Goal: Transaction & Acquisition: Purchase product/service

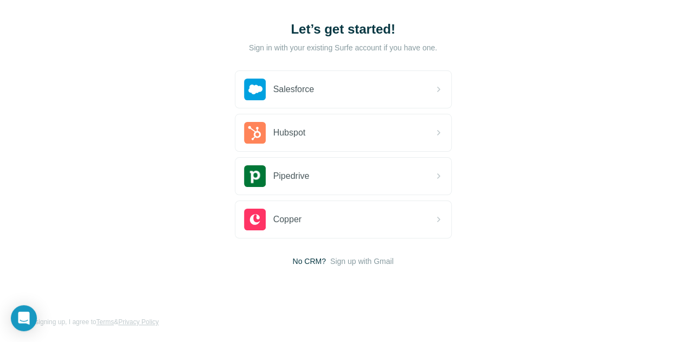
scroll to position [59, 0]
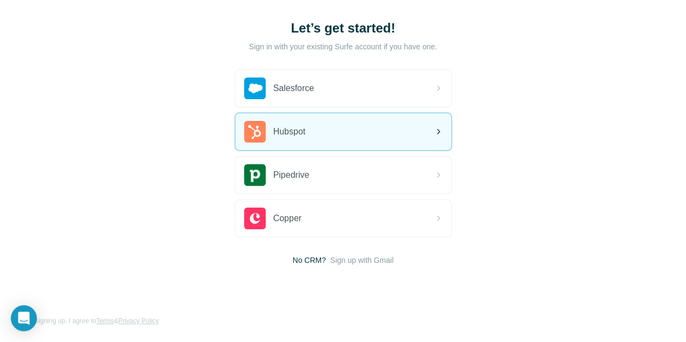
click at [254, 128] on div "Hubspot" at bounding box center [343, 131] width 216 height 37
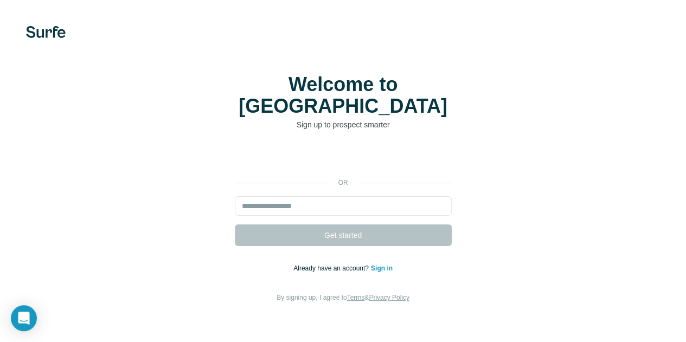
click at [294, 264] on p "Already have an account? Sign in" at bounding box center [343, 269] width 99 height 10
click at [371, 265] on link "Sign in" at bounding box center [382, 269] width 22 height 8
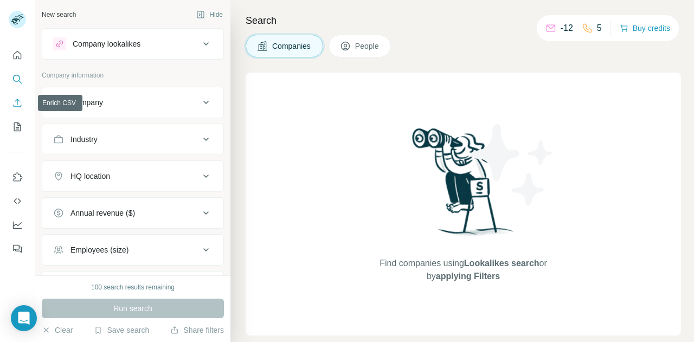
click at [18, 107] on icon "Enrich CSV" at bounding box center [17, 103] width 11 height 11
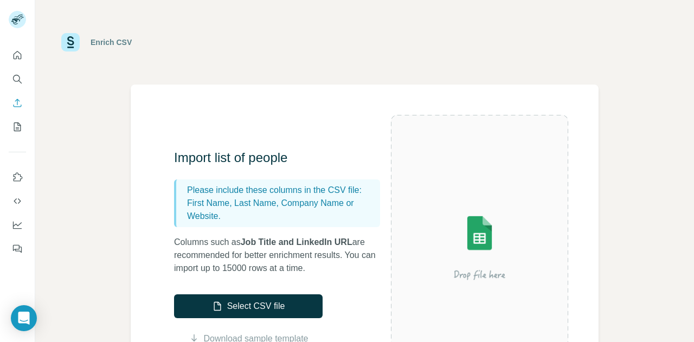
scroll to position [54, 0]
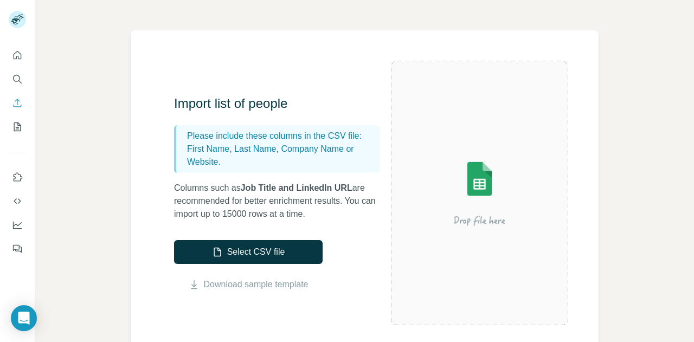
click at [471, 167] on img at bounding box center [479, 193] width 177 height 118
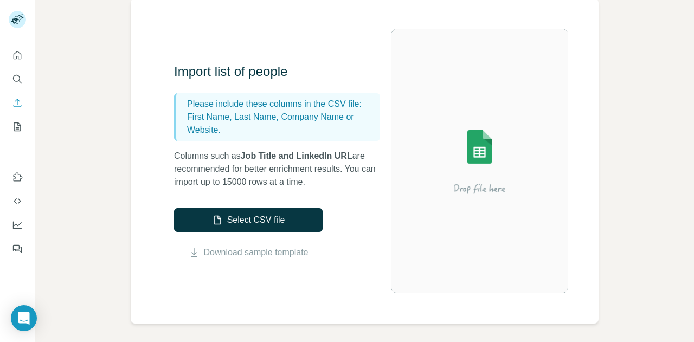
scroll to position [109, 0]
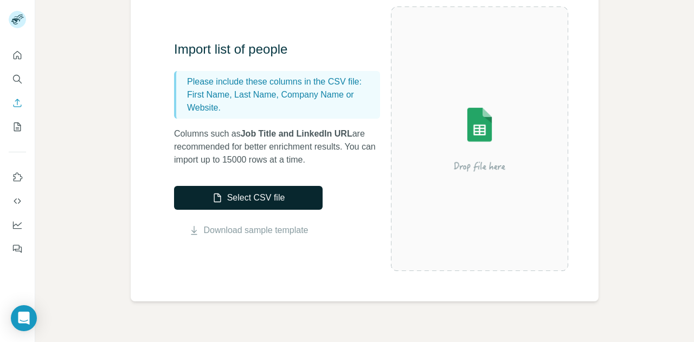
click at [265, 192] on button "Select CSV file" at bounding box center [248, 198] width 149 height 24
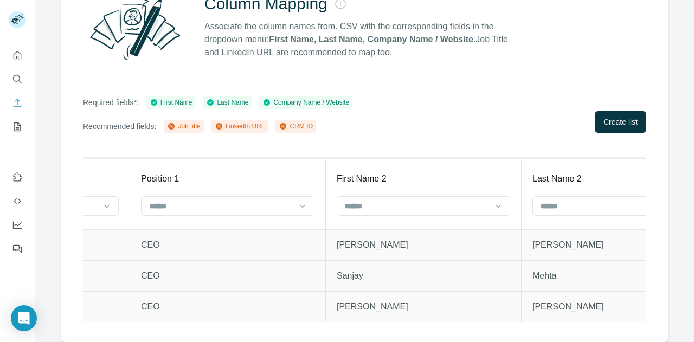
scroll to position [0, 1521]
click at [177, 173] on div "Position 1" at bounding box center [228, 179] width 174 height 13
click at [165, 173] on p "Position 1" at bounding box center [160, 179] width 38 height 13
click at [146, 173] on p "Position 1" at bounding box center [160, 179] width 38 height 13
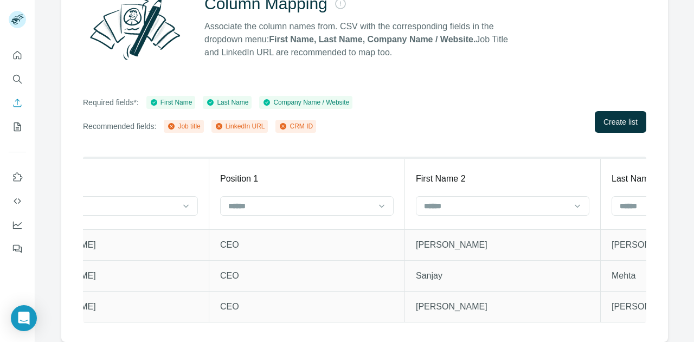
scroll to position [0, 1440]
click at [241, 202] on input at bounding box center [301, 206] width 146 height 12
click at [280, 240] on div "LinkedIn URL" at bounding box center [305, 242] width 155 height 11
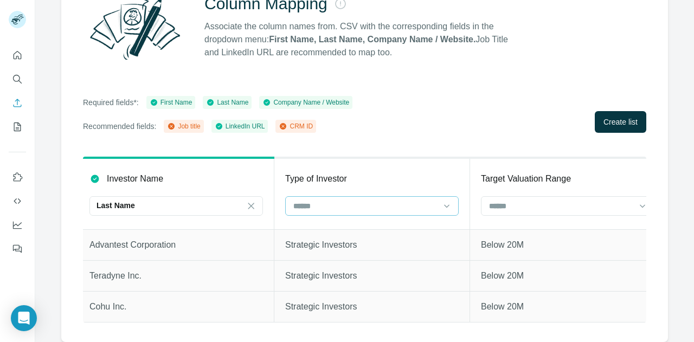
scroll to position [0, 0]
click at [256, 201] on icon at bounding box center [256, 206] width 11 height 11
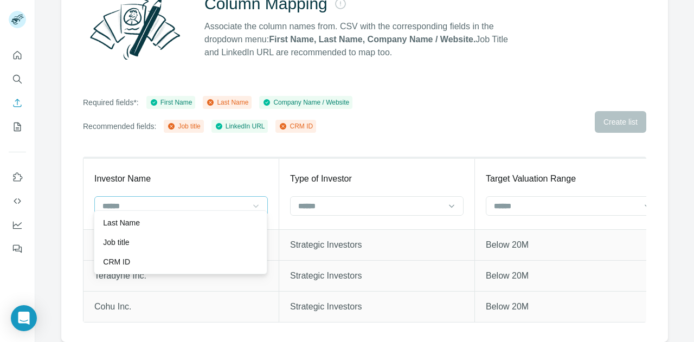
click at [214, 143] on div "Column Mapping Associate the column names from. CSV with the corresponding fiel…" at bounding box center [364, 151] width 607 height 381
click at [201, 201] on input at bounding box center [174, 206] width 146 height 12
click at [203, 173] on div "Investor Name" at bounding box center [181, 179] width 174 height 13
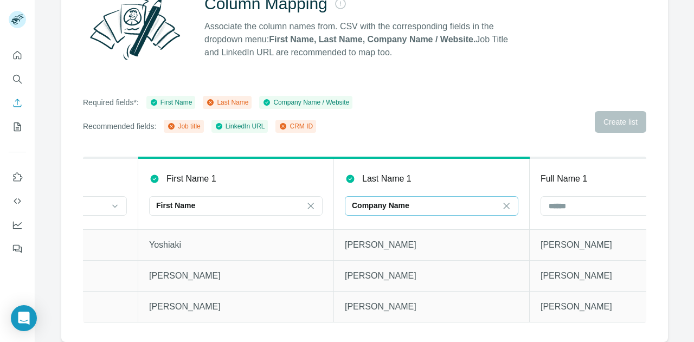
click at [386, 197] on div "Company Name" at bounding box center [425, 206] width 146 height 18
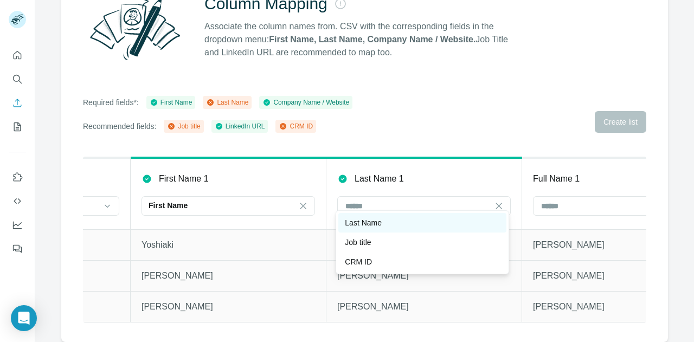
click at [385, 221] on div "Last Name" at bounding box center [422, 223] width 155 height 11
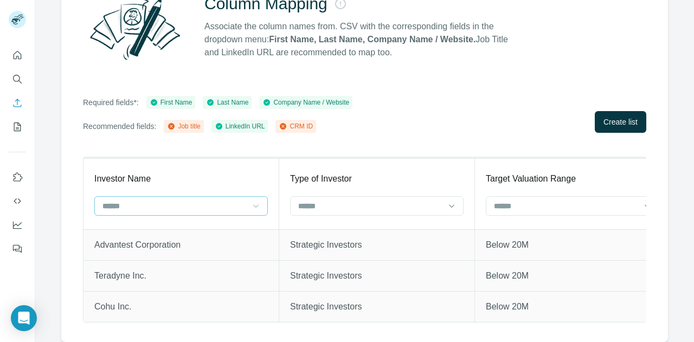
click at [232, 200] on input at bounding box center [174, 206] width 146 height 12
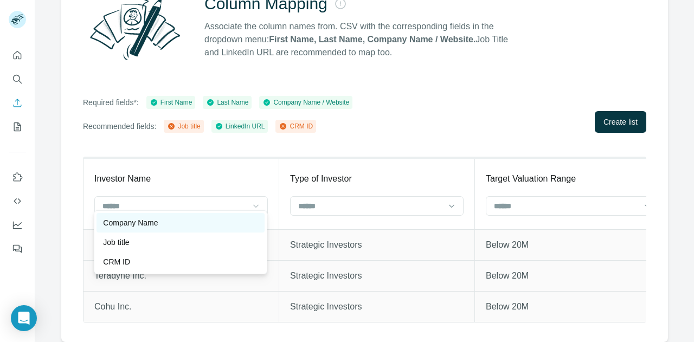
click at [222, 221] on div "Company Name" at bounding box center [180, 223] width 155 height 11
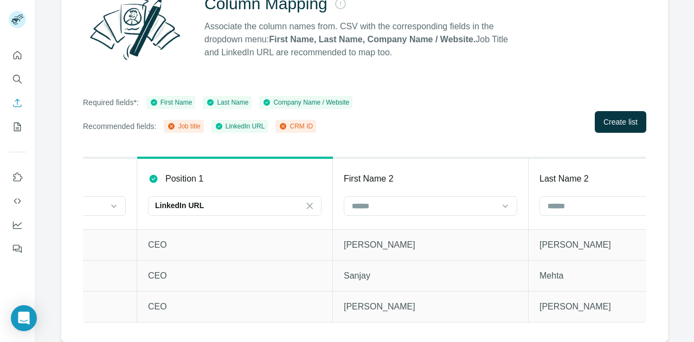
scroll to position [0, 1514]
click at [204, 200] on div "LinkedIn URL" at bounding box center [228, 205] width 146 height 11
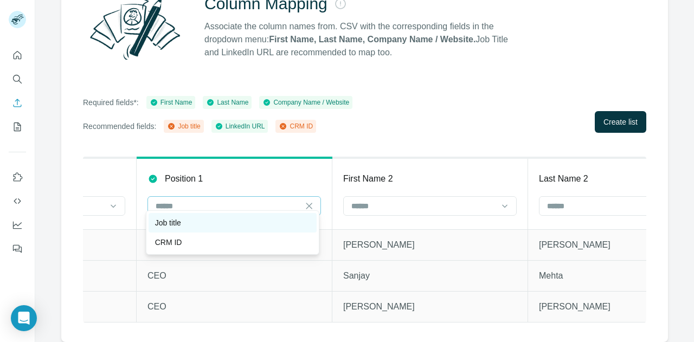
click at [208, 221] on div "Job title" at bounding box center [232, 223] width 155 height 11
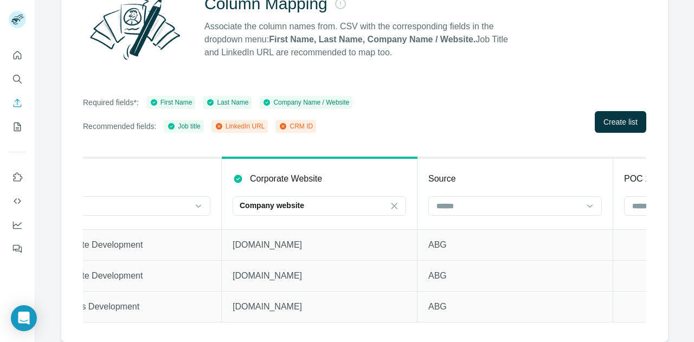
scroll to position [0, 3191]
click at [391, 201] on icon at bounding box center [394, 206] width 11 height 11
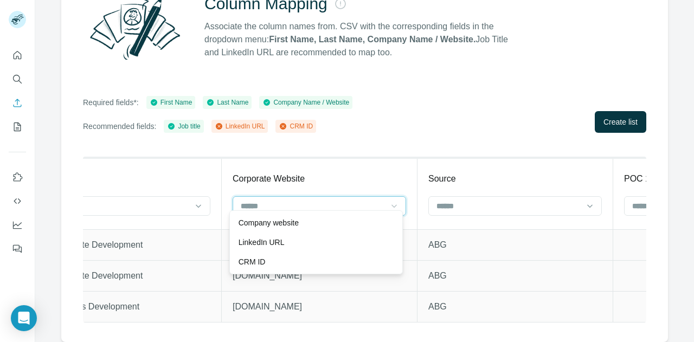
scroll to position [0, 0]
click at [391, 117] on div "Required fields*: First Name Last Name Company Name / Website Recommended field…" at bounding box center [365, 114] width 564 height 37
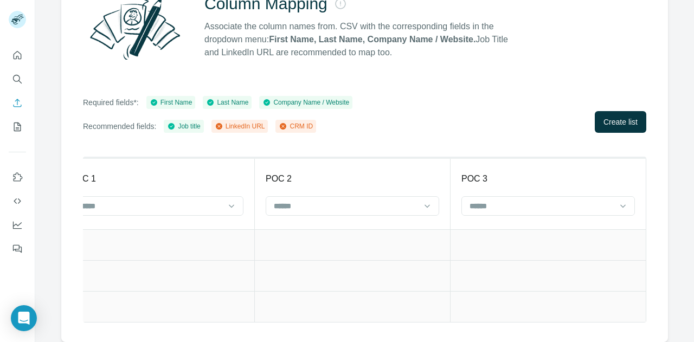
scroll to position [0, 3750]
click at [614, 117] on span "Create list" at bounding box center [621, 122] width 34 height 11
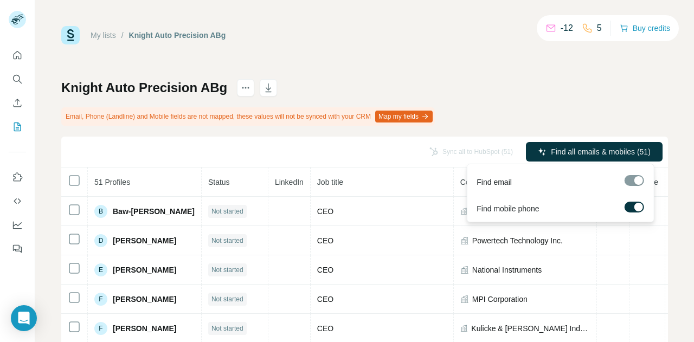
click at [563, 123] on div "Knight Auto Precision ABg Email, Phone (Landline) and Mobile fields are not map…" at bounding box center [364, 266] width 607 height 375
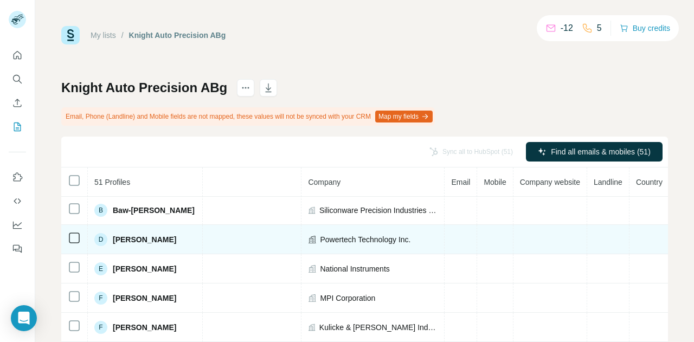
scroll to position [0, 153]
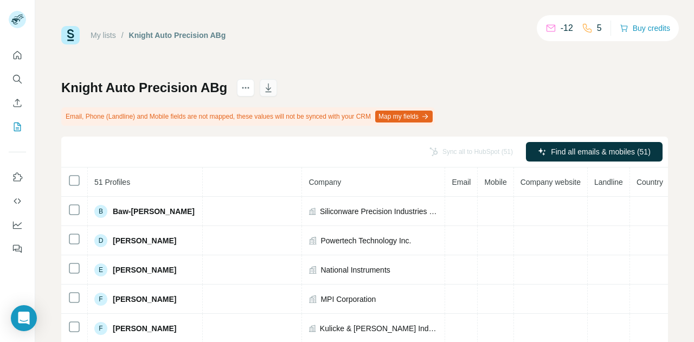
click at [265, 90] on icon "button" at bounding box center [268, 87] width 11 height 11
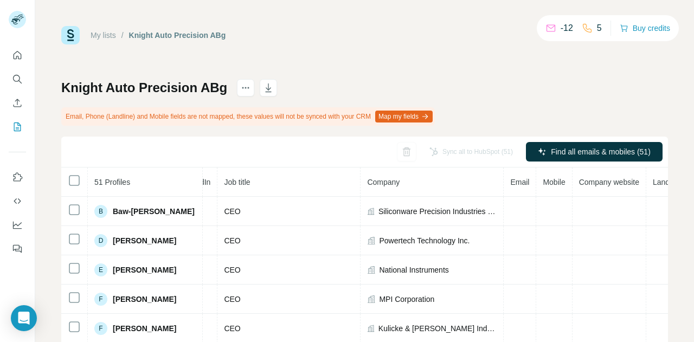
scroll to position [0, 155]
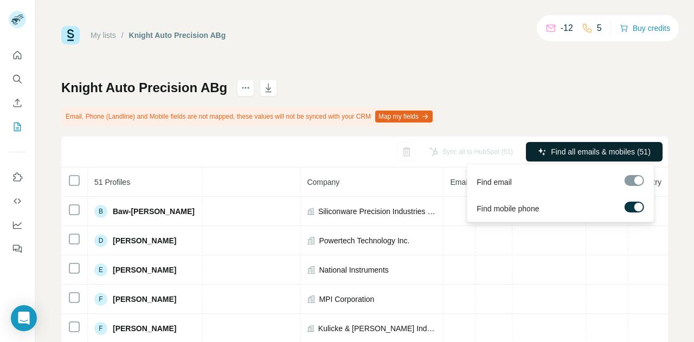
click at [554, 150] on span "Find all emails & mobiles (51)" at bounding box center [601, 151] width 100 height 11
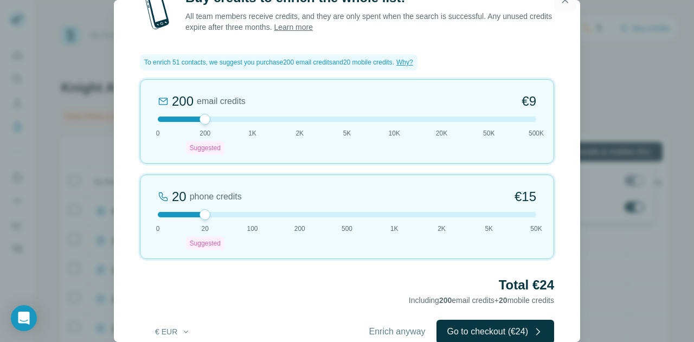
click at [562, 4] on icon "button" at bounding box center [565, 0] width 11 height 11
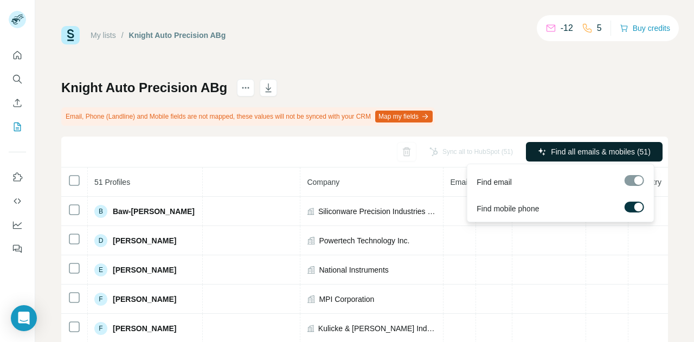
click at [637, 205] on div at bounding box center [638, 207] width 9 height 9
click at [637, 181] on div at bounding box center [634, 180] width 20 height 11
click at [626, 149] on span "Find all emails (51)" at bounding box center [620, 151] width 64 height 11
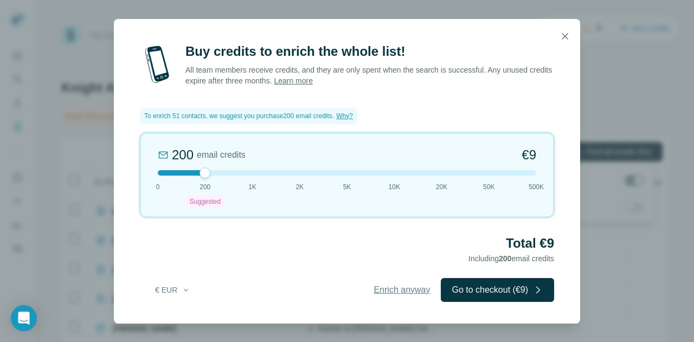
click at [395, 295] on span "Enrich anyway" at bounding box center [402, 290] width 56 height 13
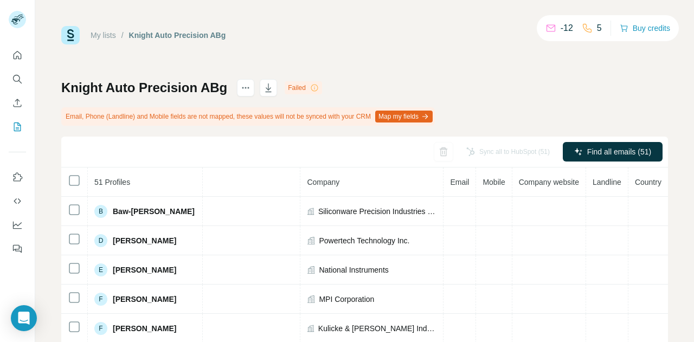
click at [309, 86] on div "Failed" at bounding box center [303, 87] width 37 height 13
click at [236, 85] on div "Knight Auto Precision ABg Failed" at bounding box center [191, 87] width 261 height 17
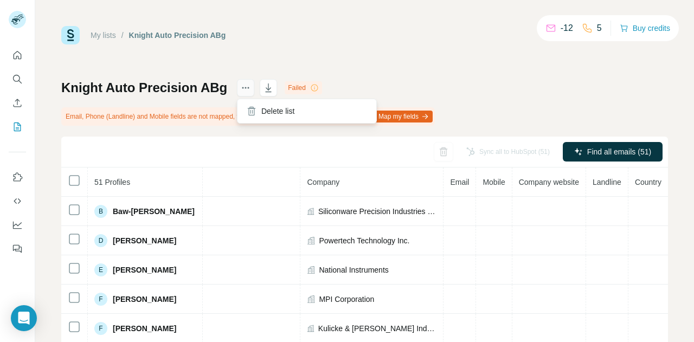
click at [251, 86] on icon "actions" at bounding box center [245, 87] width 11 height 11
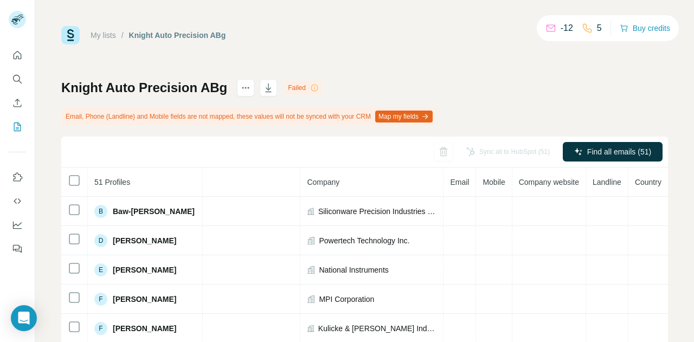
click at [356, 64] on div "My lists / Knight Auto Precision ABg -12 5 Buy credits Knight Auto Precision AB…" at bounding box center [364, 240] width 607 height 428
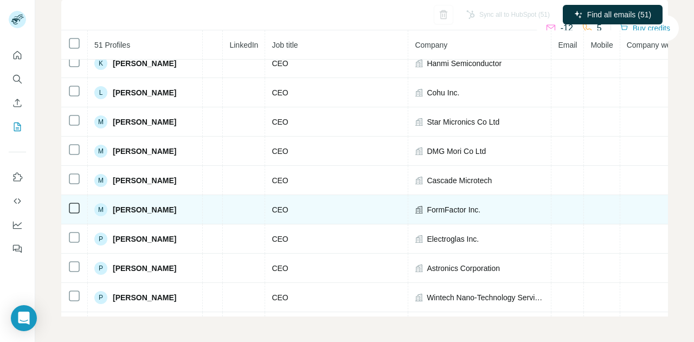
scroll to position [597, 155]
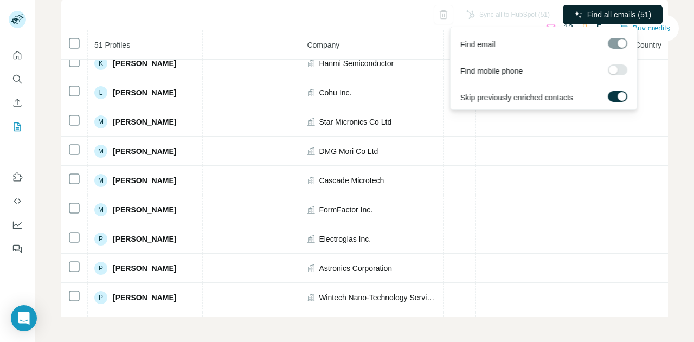
click at [598, 11] on span "Find all emails (51)" at bounding box center [620, 14] width 64 height 11
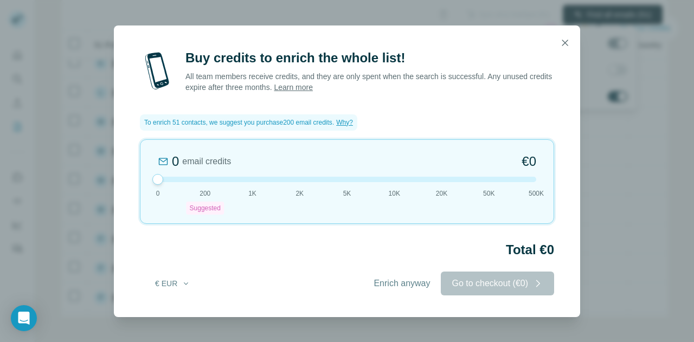
drag, startPoint x: 202, startPoint y: 175, endPoint x: 156, endPoint y: 173, distance: 45.6
click at [156, 173] on div "0 email credits €0 0 200 Suggested 1K 2K 5K 10K 20K 50K 500K" at bounding box center [347, 181] width 415 height 85
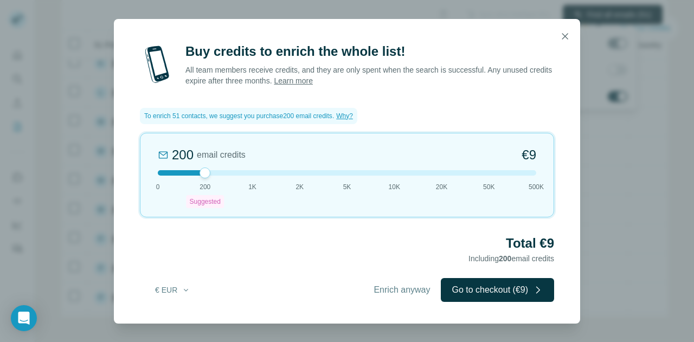
drag, startPoint x: 160, startPoint y: 181, endPoint x: 187, endPoint y: 177, distance: 26.9
click at [187, 177] on div "200 email credits €9 0 200 Suggested 1K 2K 5K 10K 20K 50K 500K" at bounding box center [347, 175] width 415 height 85
click at [401, 291] on span "Enrich anyway" at bounding box center [402, 290] width 56 height 13
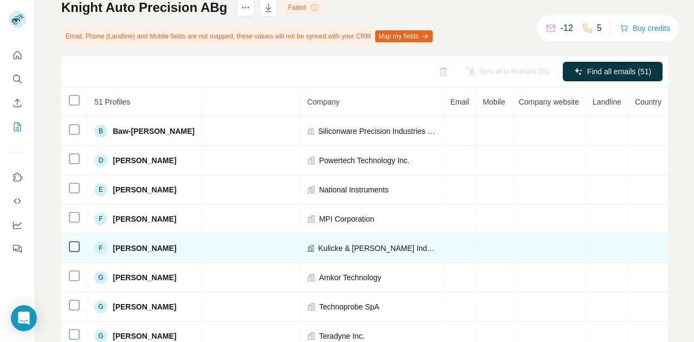
scroll to position [0, 0]
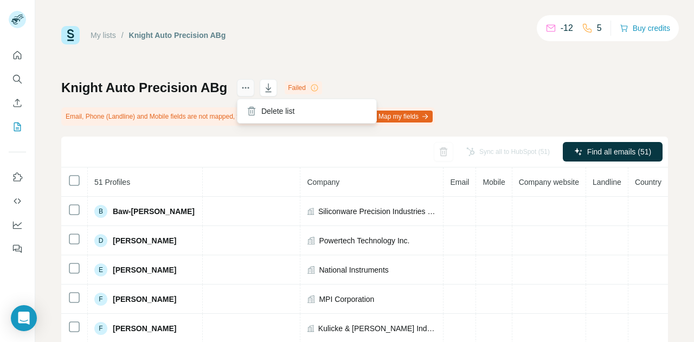
click at [246, 88] on icon "actions" at bounding box center [246, 88] width 2 height 2
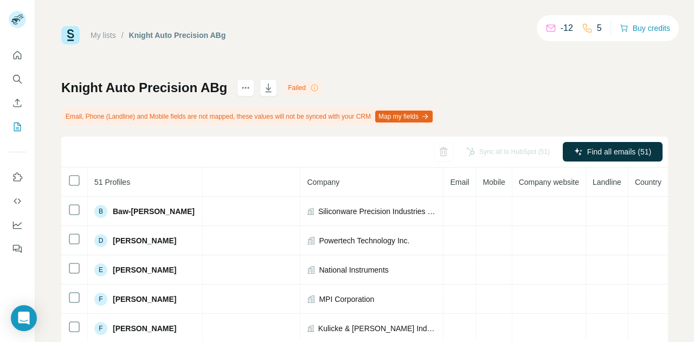
click at [313, 63] on div "My lists / Knight Auto Precision ABg -12 5 Buy credits Knight Auto Precision AB…" at bounding box center [364, 240] width 607 height 428
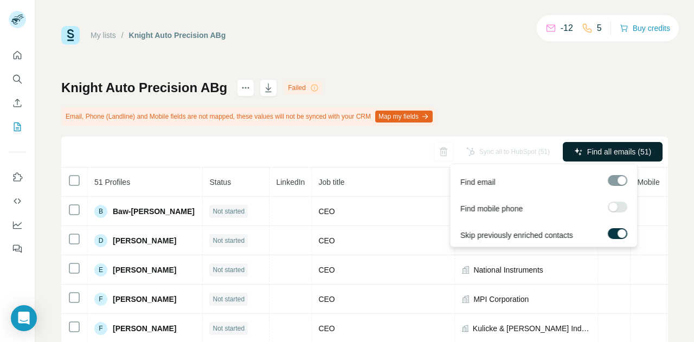
click at [588, 151] on span "Find all emails (51)" at bounding box center [620, 151] width 64 height 11
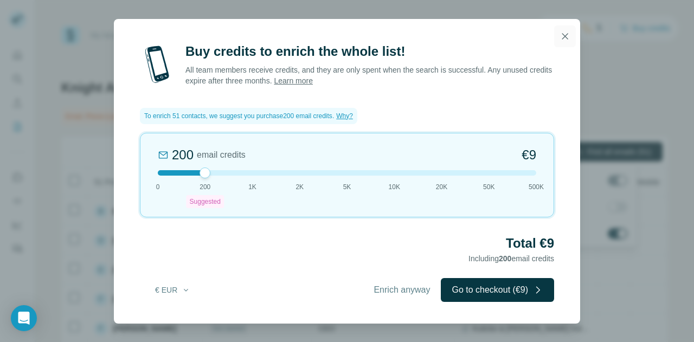
click at [570, 32] on icon "button" at bounding box center [565, 36] width 11 height 11
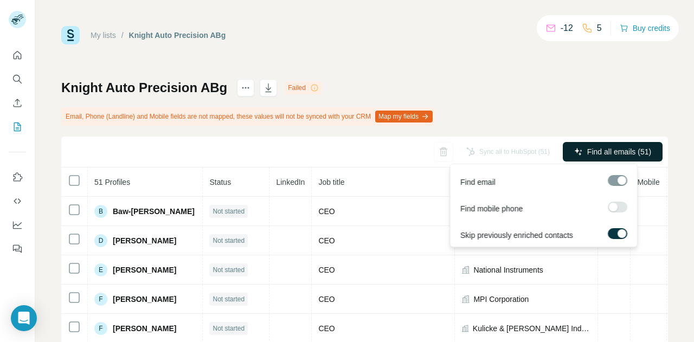
click at [589, 148] on span "Find all emails (51)" at bounding box center [620, 151] width 64 height 11
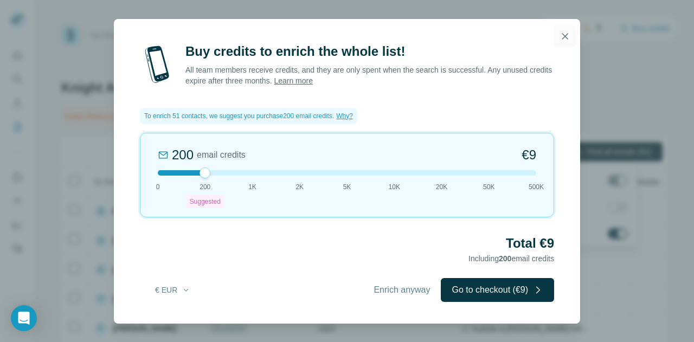
click at [563, 40] on icon "button" at bounding box center [565, 36] width 11 height 11
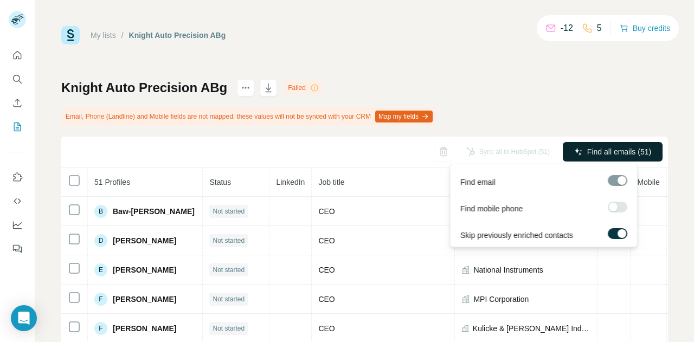
click at [613, 231] on label at bounding box center [618, 233] width 20 height 11
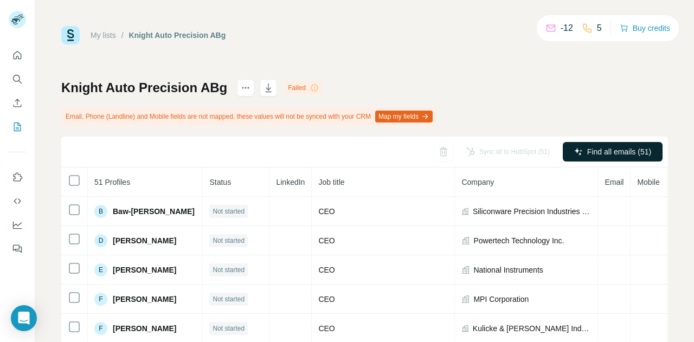
click at [595, 104] on div "Knight Auto Precision ABg Failed Email, Phone (Landline) and Mobile fields are …" at bounding box center [364, 266] width 607 height 375
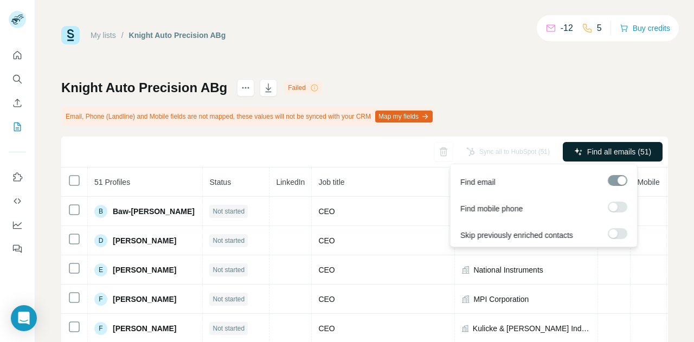
click at [598, 151] on span "Find all emails (51)" at bounding box center [620, 151] width 64 height 11
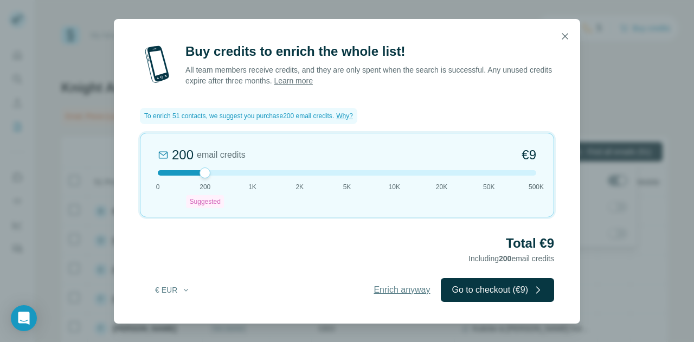
click at [381, 288] on span "Enrich anyway" at bounding box center [402, 290] width 56 height 13
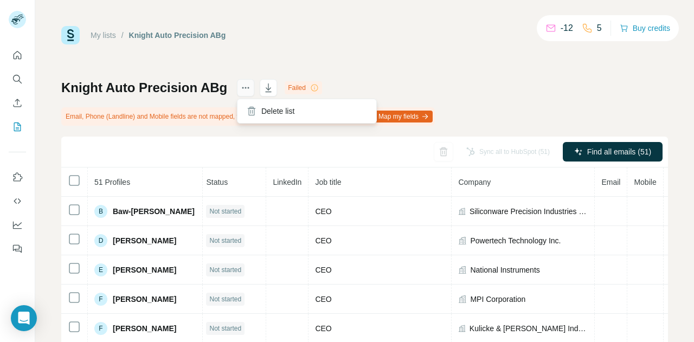
click at [245, 90] on icon "actions" at bounding box center [245, 87] width 11 height 11
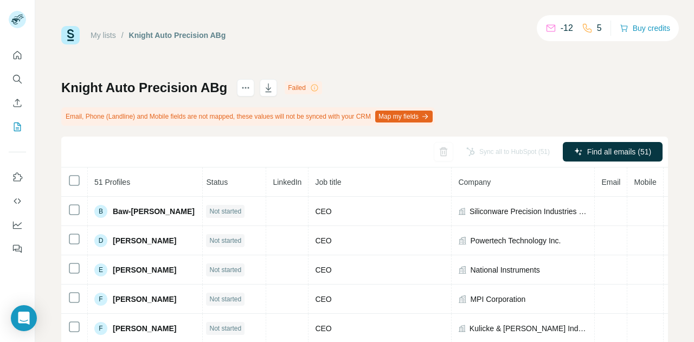
click at [442, 70] on div "My lists / Knight Auto Precision ABg -12 5 Buy credits Knight Auto Precision AB…" at bounding box center [364, 240] width 607 height 428
click at [558, 27] on div "-12" at bounding box center [560, 28] width 28 height 13
click at [566, 26] on p "-12" at bounding box center [567, 28] width 12 height 13
click at [496, 44] on div "My lists / Knight Auto Precision ABg -12 5 Buy credits" at bounding box center [364, 35] width 607 height 18
click at [98, 35] on link "My lists" at bounding box center [103, 35] width 25 height 9
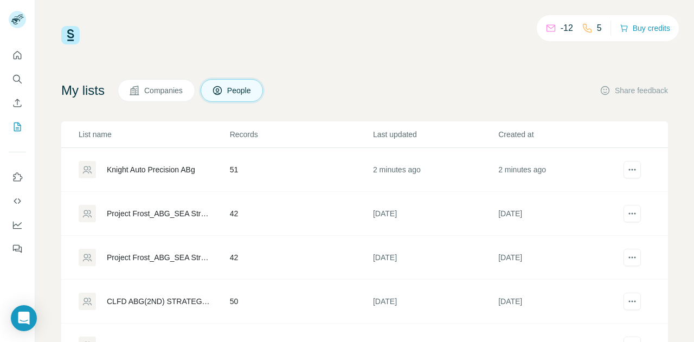
click at [164, 211] on div "Project Frost_ABG_SEA Strategic" at bounding box center [159, 213] width 105 height 11
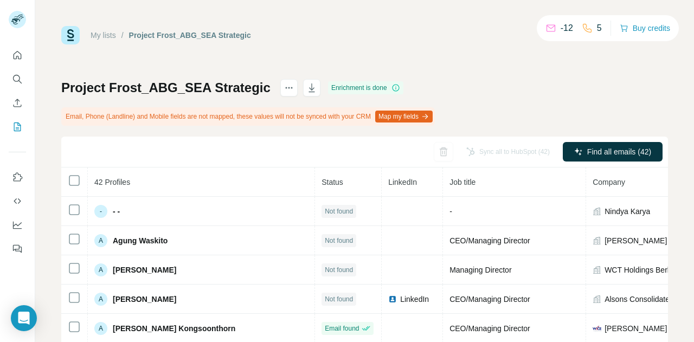
click at [92, 32] on link "My lists" at bounding box center [103, 35] width 25 height 9
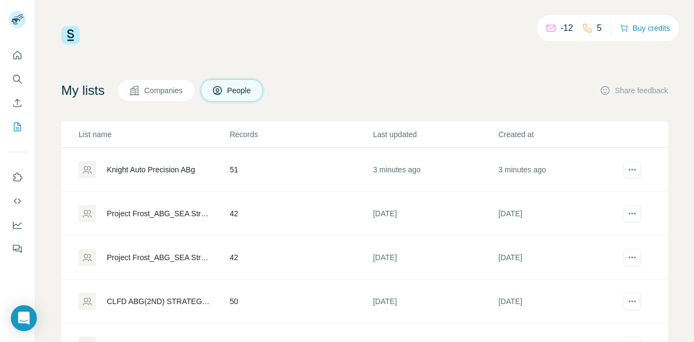
click at [175, 168] on div "Knight Auto Precision ABg" at bounding box center [151, 169] width 88 height 11
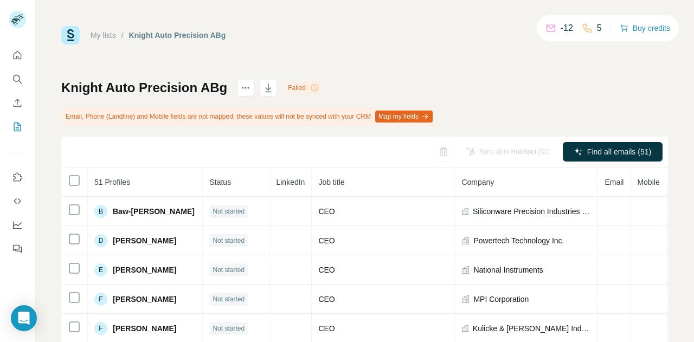
click at [296, 87] on div "Failed" at bounding box center [303, 87] width 37 height 13
click at [327, 89] on div "Knight Auto Precision ABg Failed Email, Phone (Landline) and Mobile fields are …" at bounding box center [364, 266] width 607 height 375
click at [109, 37] on link "My lists" at bounding box center [103, 35] width 25 height 9
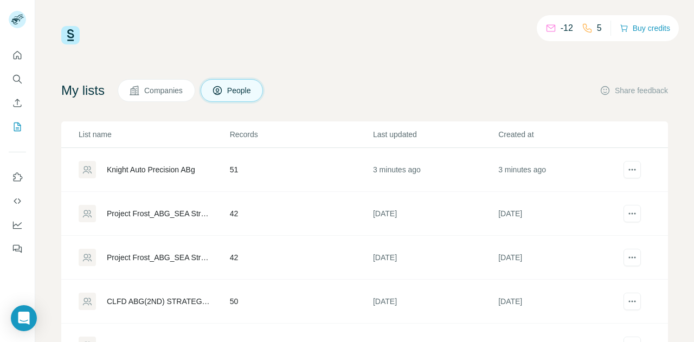
click at [170, 218] on div "Project Frost_ABG_SEA Strategic" at bounding box center [159, 213] width 105 height 11
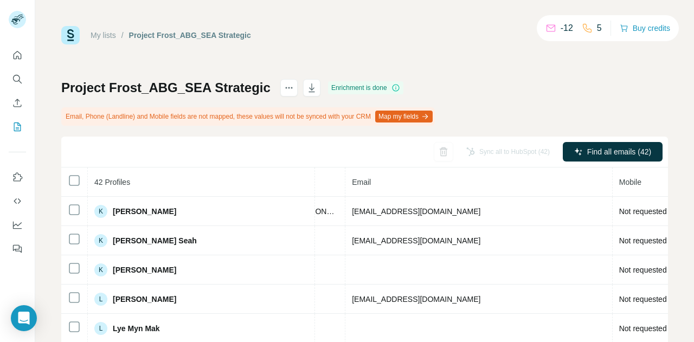
scroll to position [627, 384]
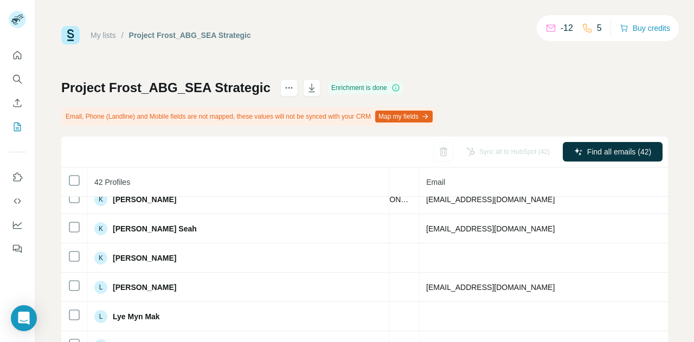
click at [103, 32] on link "My lists" at bounding box center [103, 35] width 25 height 9
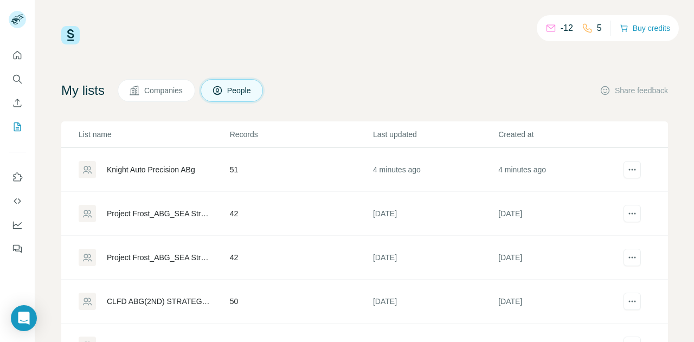
click at [178, 170] on div "Knight Auto Precision ABg" at bounding box center [151, 169] width 88 height 11
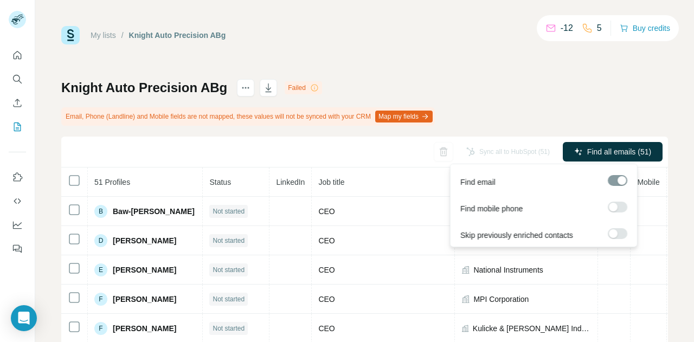
click at [616, 184] on div at bounding box center [618, 180] width 20 height 11
click at [616, 180] on div at bounding box center [618, 180] width 20 height 11
click at [619, 203] on label at bounding box center [618, 207] width 20 height 11
click at [619, 203] on div at bounding box center [622, 207] width 9 height 9
click at [619, 203] on label at bounding box center [618, 207] width 20 height 11
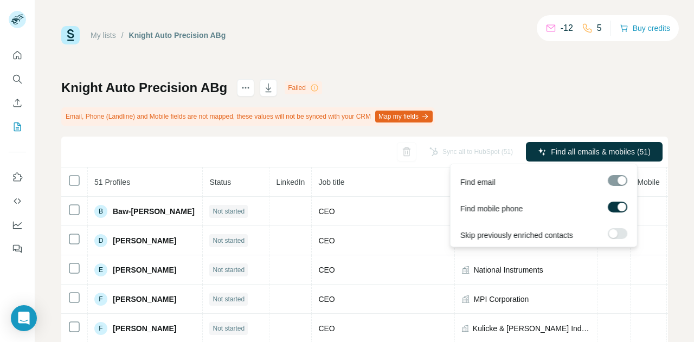
click at [616, 181] on div at bounding box center [618, 180] width 20 height 11
click at [607, 146] on button "Find all emails & mobiles (51)" at bounding box center [594, 152] width 137 height 20
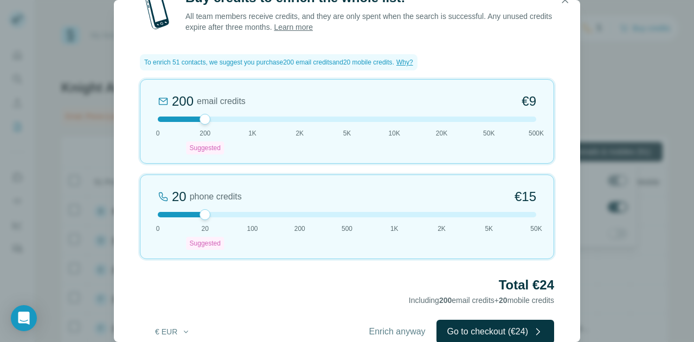
scroll to position [22, 0]
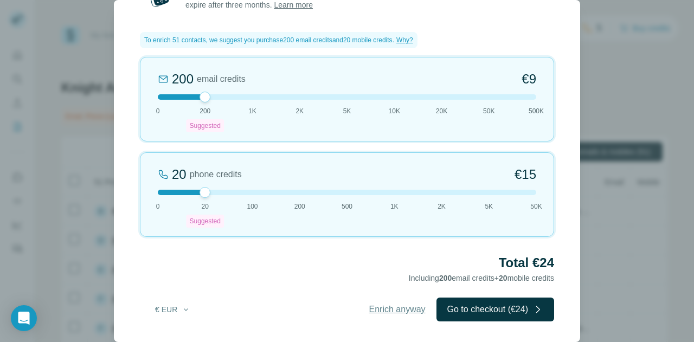
click at [381, 308] on span "Enrich anyway" at bounding box center [397, 309] width 56 height 13
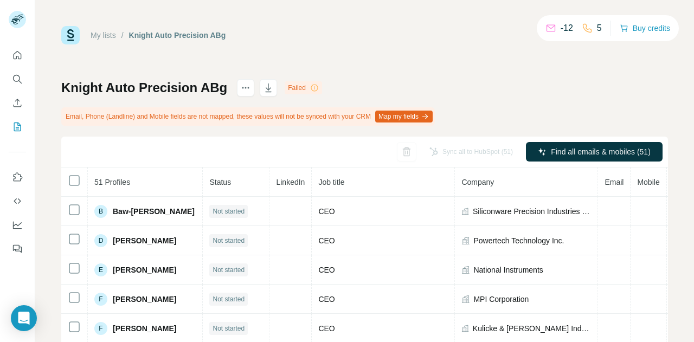
click at [314, 87] on icon at bounding box center [314, 88] width 9 height 9
click at [401, 113] on button "Map my fields" at bounding box center [404, 117] width 58 height 12
click at [336, 46] on div "My lists / Knight Auto Precision ABg -12 5 Buy credits Knight Auto Precision AB…" at bounding box center [364, 240] width 607 height 428
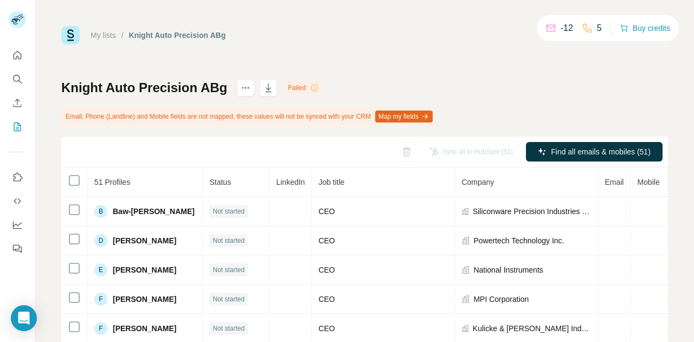
click at [312, 88] on icon at bounding box center [314, 88] width 9 height 9
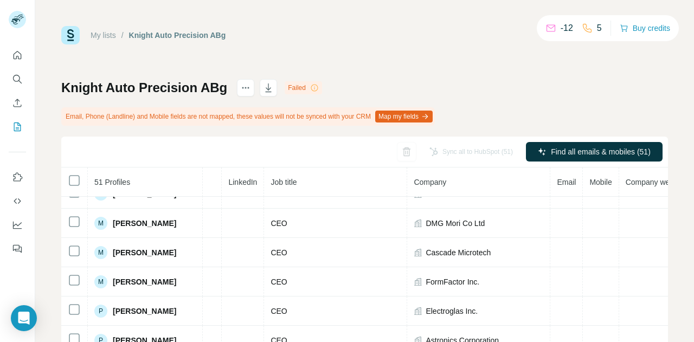
scroll to position [760, 48]
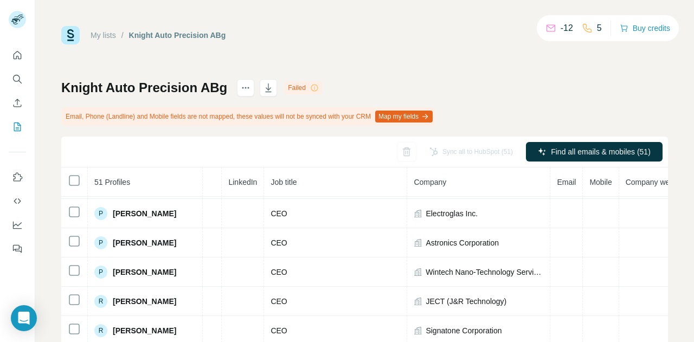
click at [468, 143] on div "Sync all to HubSpot (51)" at bounding box center [471, 152] width 99 height 20
click at [466, 145] on div "Sync all to HubSpot (51)" at bounding box center [471, 152] width 99 height 20
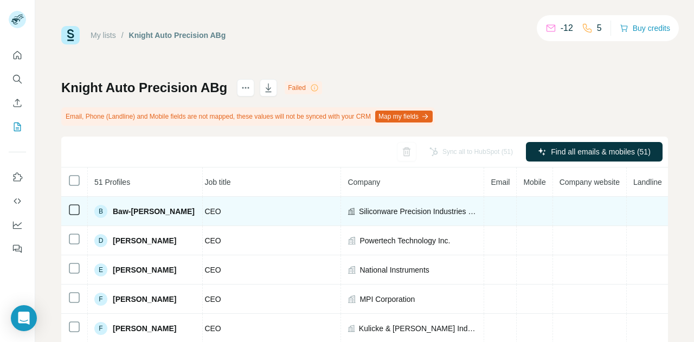
scroll to position [0, 155]
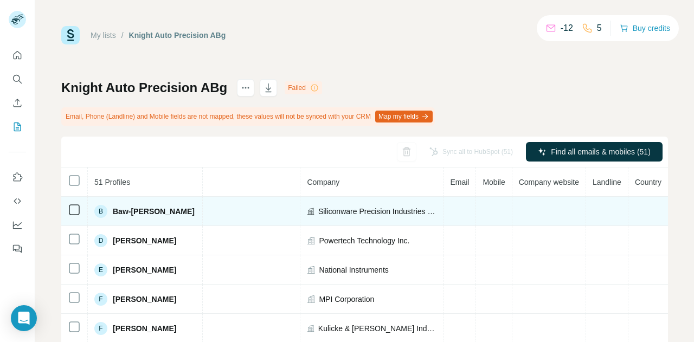
click at [245, 213] on div "CEO" at bounding box center [229, 211] width 130 height 11
click at [447, 205] on td at bounding box center [460, 211] width 33 height 29
click at [543, 209] on td at bounding box center [550, 211] width 74 height 29
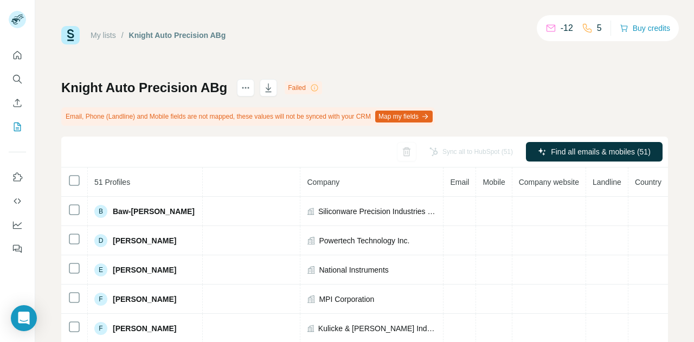
click at [470, 150] on div "Sync all to HubSpot (51)" at bounding box center [471, 152] width 99 height 20
click at [310, 88] on icon at bounding box center [314, 88] width 9 height 9
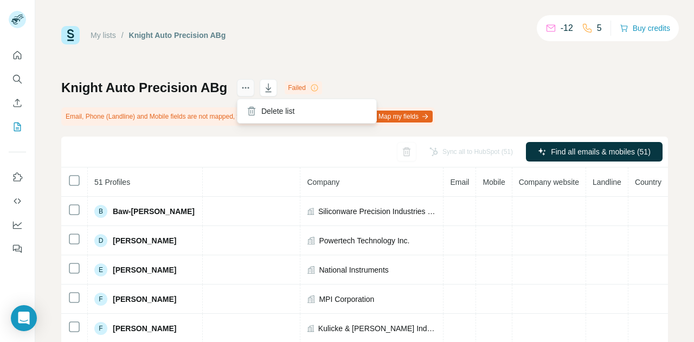
click at [253, 86] on button "actions" at bounding box center [245, 87] width 17 height 17
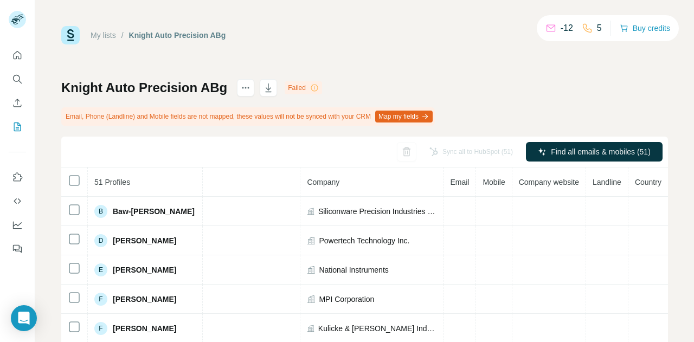
click at [329, 50] on div "My lists / Knight Auto Precision ABg -12 5 Buy credits Knight Auto Precision AB…" at bounding box center [364, 240] width 607 height 428
click at [319, 49] on div "My lists / Knight Auto Precision ABg -12 5 Buy credits Knight Auto Precision AB…" at bounding box center [364, 240] width 607 height 428
click at [12, 107] on icon "Enrich CSV" at bounding box center [17, 103] width 11 height 11
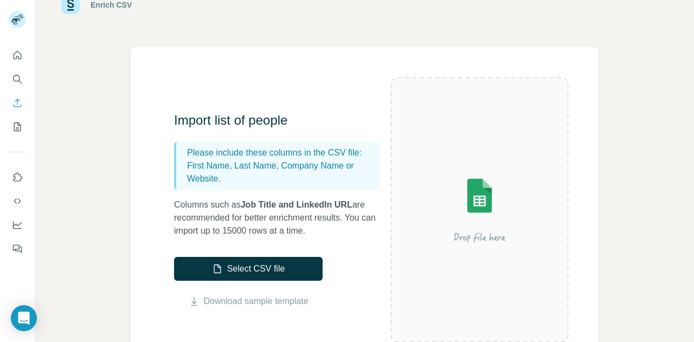
scroll to position [54, 0]
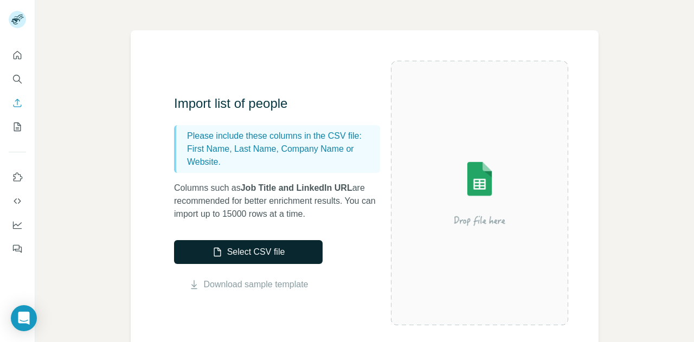
click at [260, 247] on button "Select CSV file" at bounding box center [248, 252] width 149 height 24
click at [483, 168] on img at bounding box center [479, 193] width 177 height 118
click at [257, 254] on button "Select CSV file" at bounding box center [248, 252] width 149 height 24
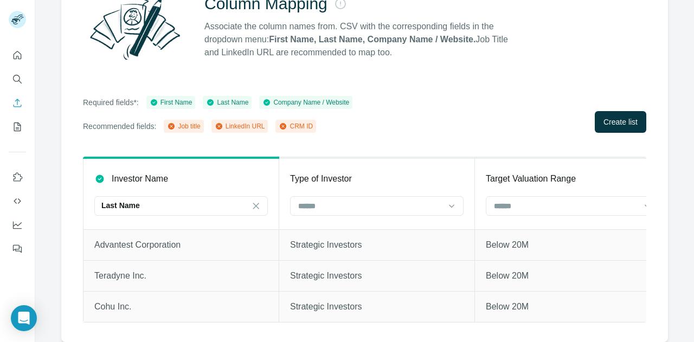
scroll to position [130, 0]
click at [194, 200] on div "Last Name" at bounding box center [174, 205] width 146 height 11
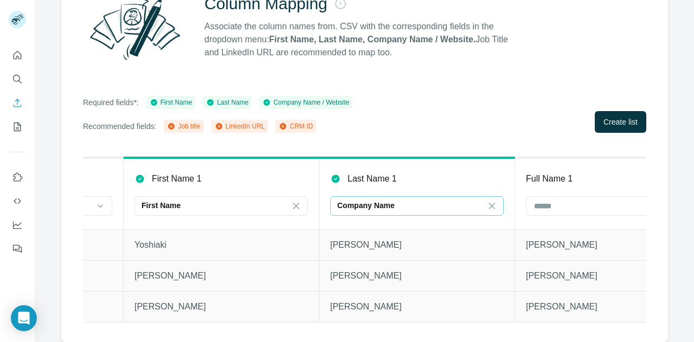
click at [401, 200] on div "Company Name" at bounding box center [410, 205] width 146 height 11
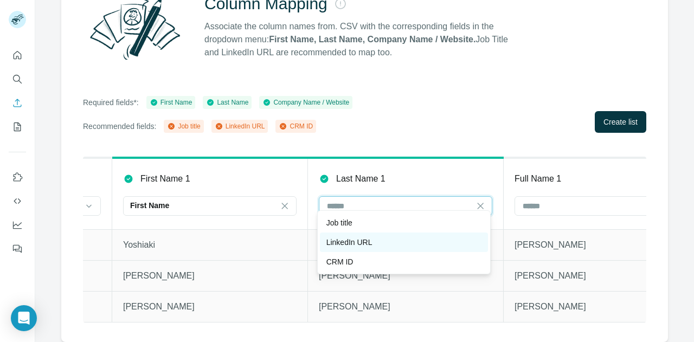
scroll to position [0, 951]
click at [383, 240] on div "LinkedIn URL" at bounding box center [403, 242] width 155 height 11
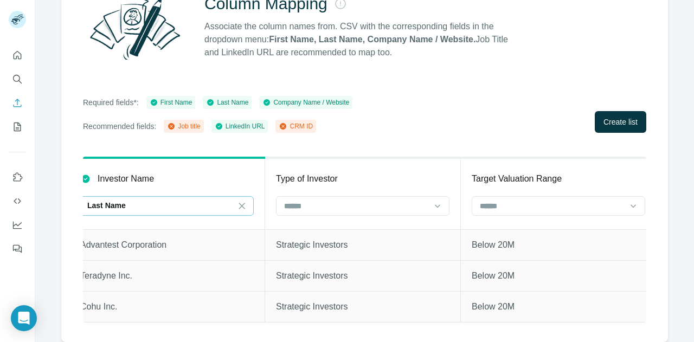
scroll to position [0, 0]
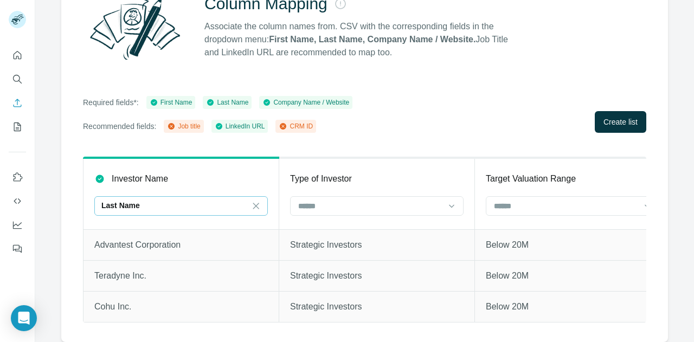
click at [216, 200] on div "Last Name" at bounding box center [174, 205] width 146 height 11
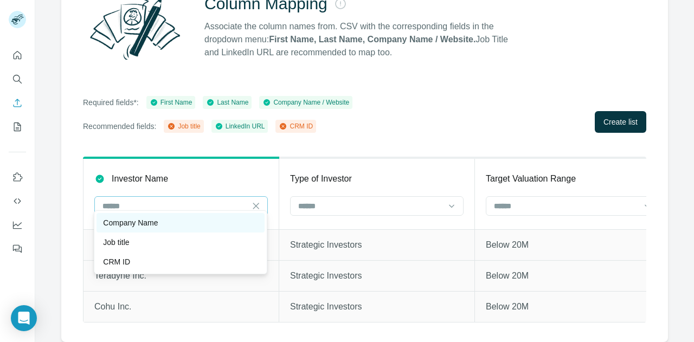
click at [197, 222] on div "Company Name" at bounding box center [180, 223] width 155 height 11
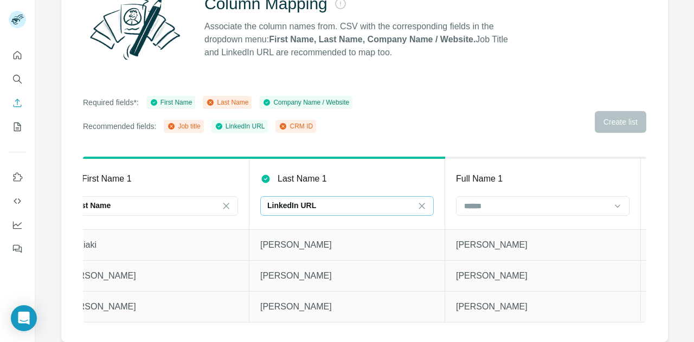
click at [362, 176] on div "Last Name 1" at bounding box center [347, 179] width 174 height 13
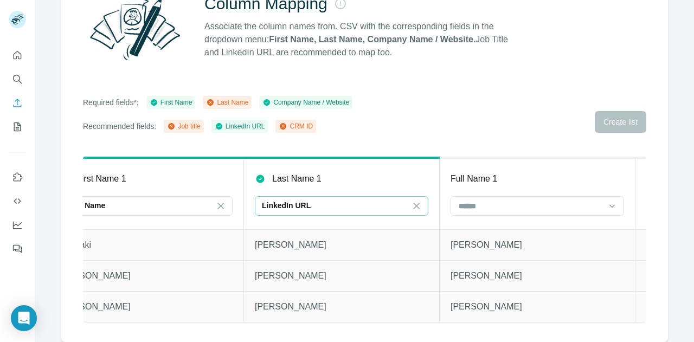
click at [345, 188] on th "Last Name 1 LinkedIn URL" at bounding box center [342, 194] width 196 height 72
click at [343, 200] on div "LinkedIn URL" at bounding box center [333, 205] width 146 height 11
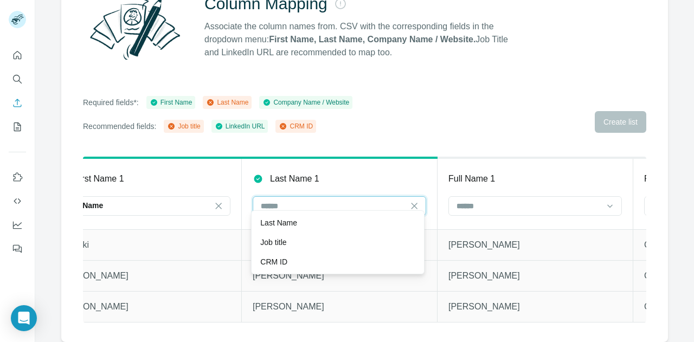
scroll to position [0, 0]
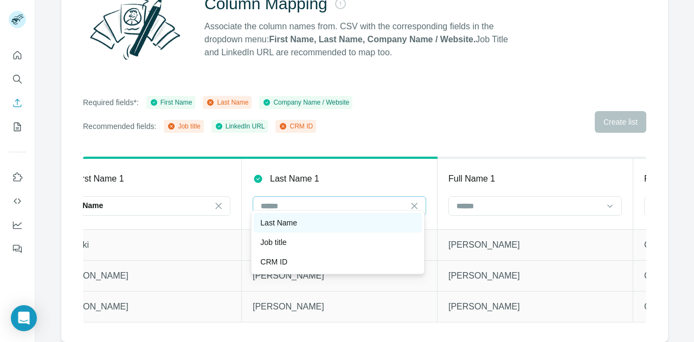
click at [323, 225] on div "Last Name" at bounding box center [337, 223] width 155 height 11
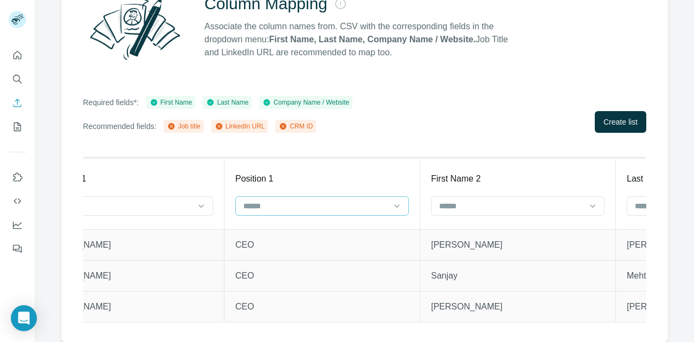
click at [315, 200] on input at bounding box center [316, 206] width 146 height 12
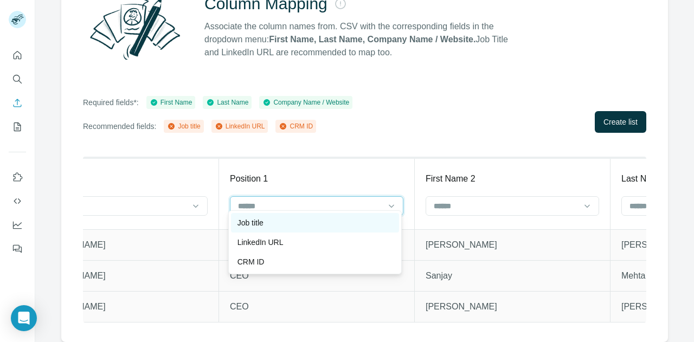
scroll to position [0, 1431]
click at [301, 220] on div "Job title" at bounding box center [314, 223] width 155 height 11
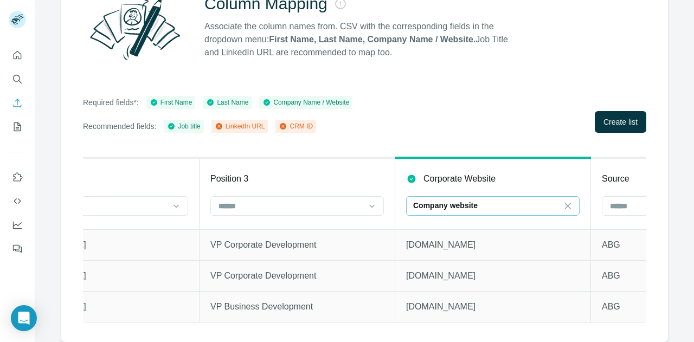
scroll to position [0, 3018]
click at [471, 200] on p "Company website" at bounding box center [445, 205] width 65 height 11
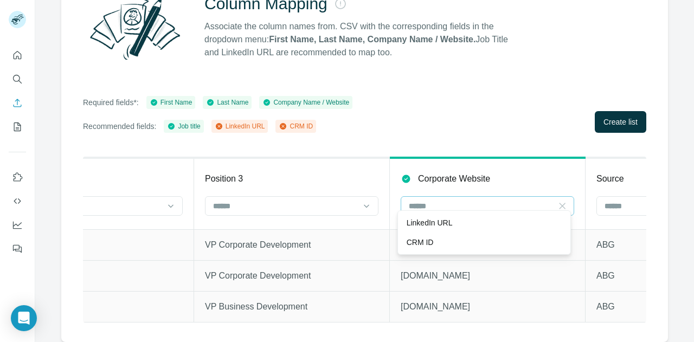
click at [560, 203] on icon at bounding box center [563, 206] width 6 height 6
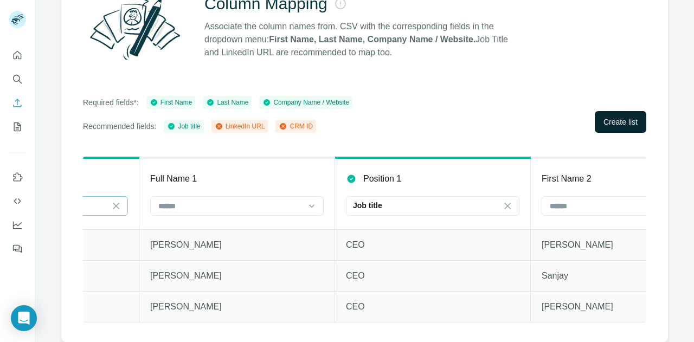
scroll to position [0, 1316]
click at [612, 117] on span "Create list" at bounding box center [621, 122] width 34 height 11
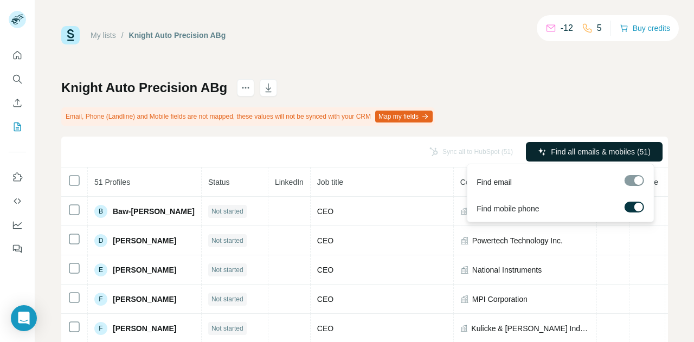
click at [584, 145] on button "Find all emails & mobiles (51)" at bounding box center [594, 152] width 137 height 20
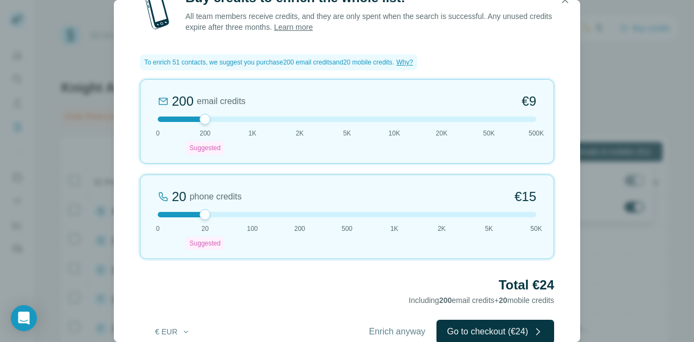
scroll to position [22, 0]
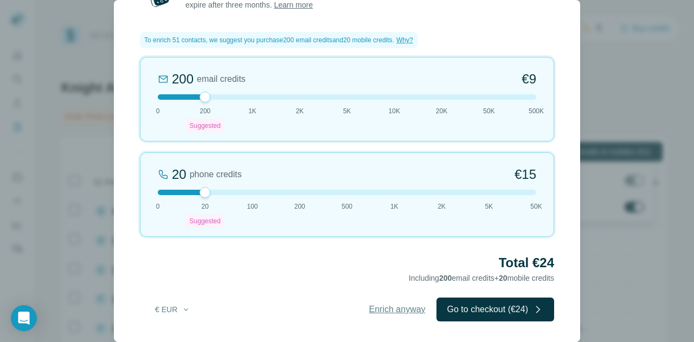
click at [408, 302] on button "Enrich anyway" at bounding box center [398, 310] width 78 height 24
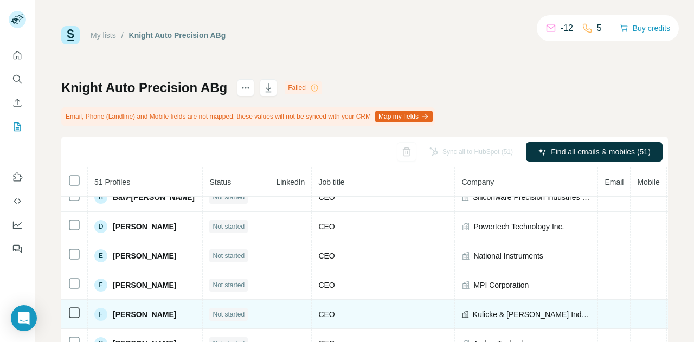
scroll to position [0, 0]
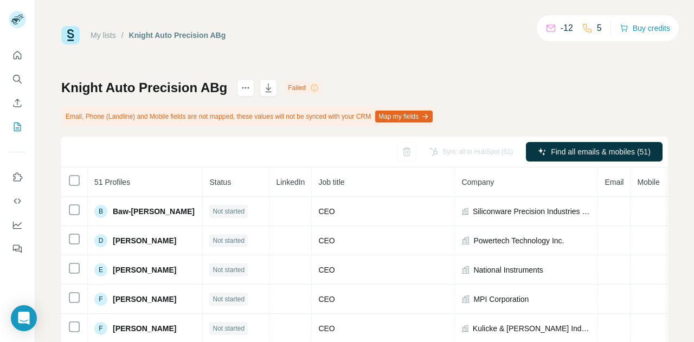
click at [316, 86] on icon at bounding box center [314, 88] width 9 height 9
click at [385, 79] on div "Knight Auto Precision ABg Failed Email, Phone (Landline) and Mobile fields are …" at bounding box center [364, 266] width 607 height 375
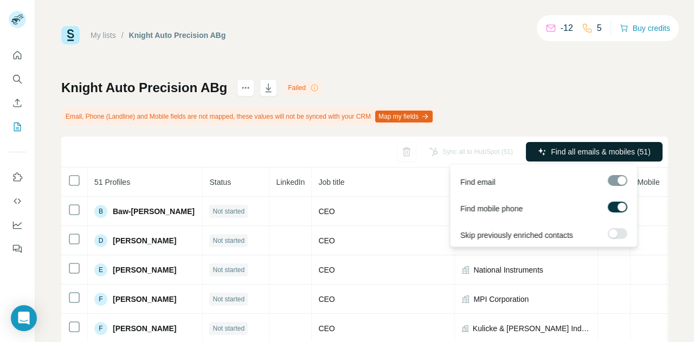
click at [568, 157] on span "Find all emails & mobiles (51)" at bounding box center [601, 151] width 100 height 11
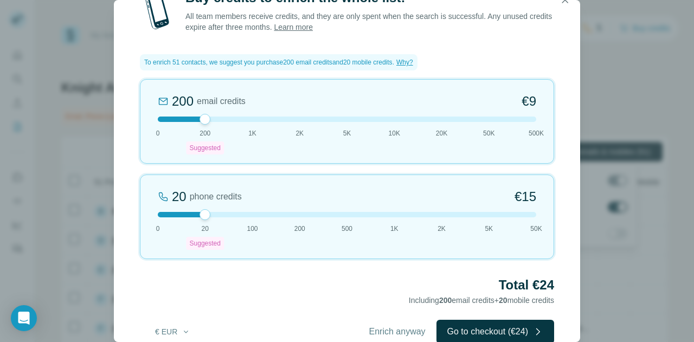
click at [568, 6] on button "button" at bounding box center [565, 0] width 22 height 22
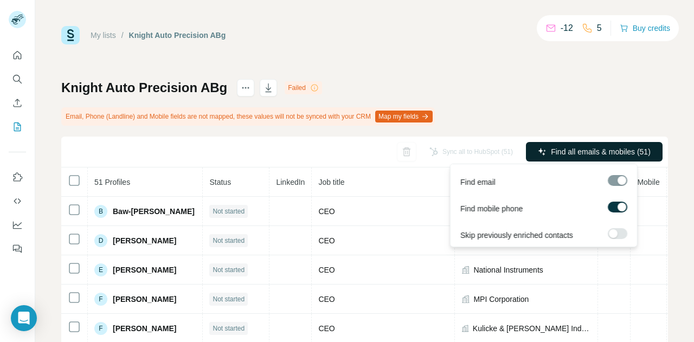
click at [623, 155] on span "Find all emails & mobiles (51)" at bounding box center [601, 151] width 100 height 11
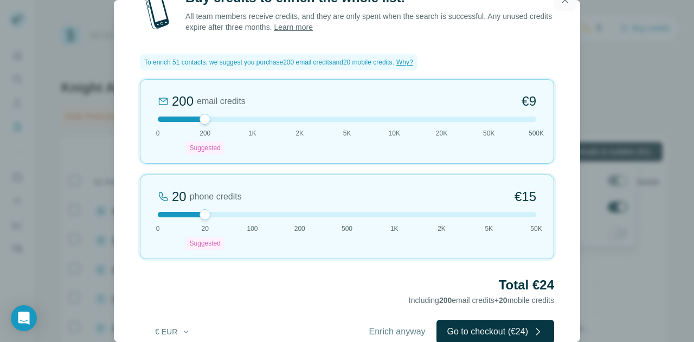
click at [563, 2] on icon "button" at bounding box center [565, 0] width 11 height 11
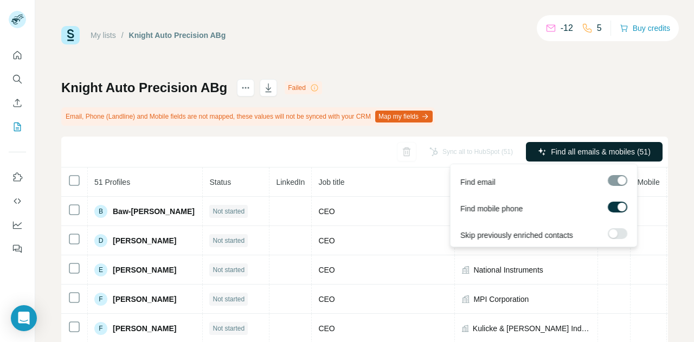
click at [614, 209] on label at bounding box center [618, 207] width 20 height 11
click at [610, 152] on span "Find all emails (51)" at bounding box center [620, 151] width 64 height 11
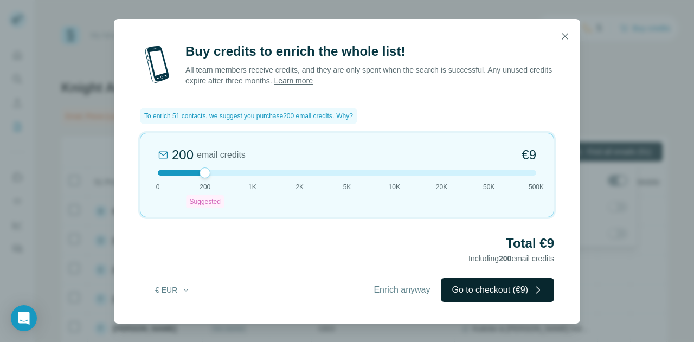
click at [515, 288] on button "Go to checkout (€9)" at bounding box center [497, 290] width 113 height 24
